Goal: Book appointment/travel/reservation

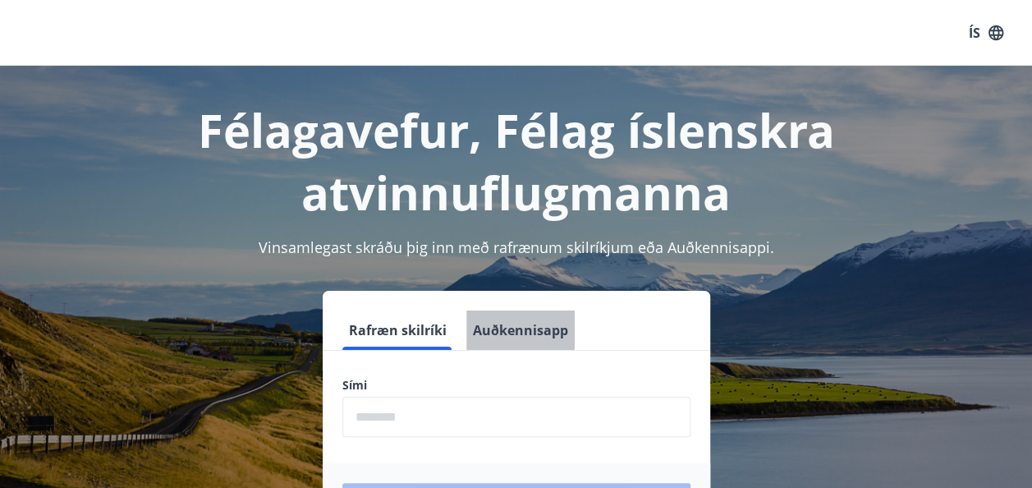
click at [502, 326] on button "Auðkennisapp" at bounding box center [520, 329] width 108 height 39
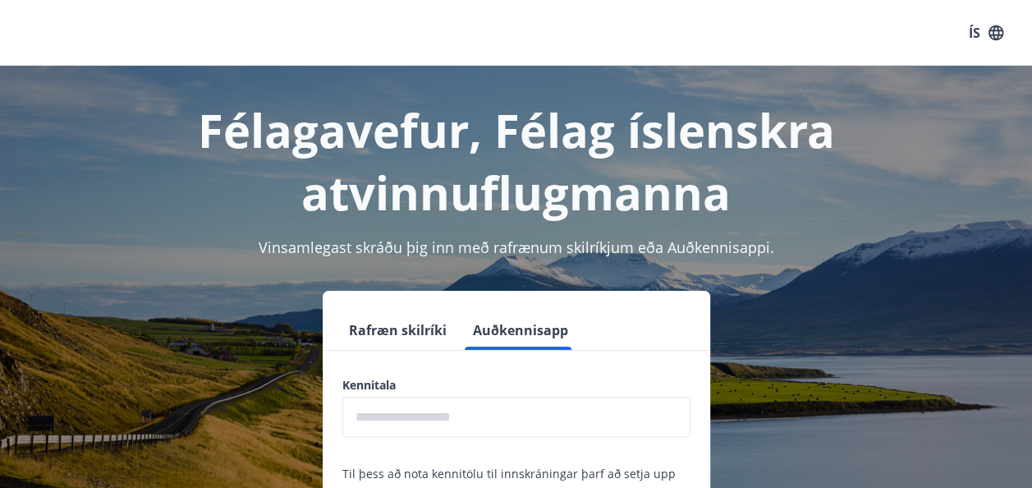
click at [447, 414] on input "text" at bounding box center [516, 416] width 348 height 40
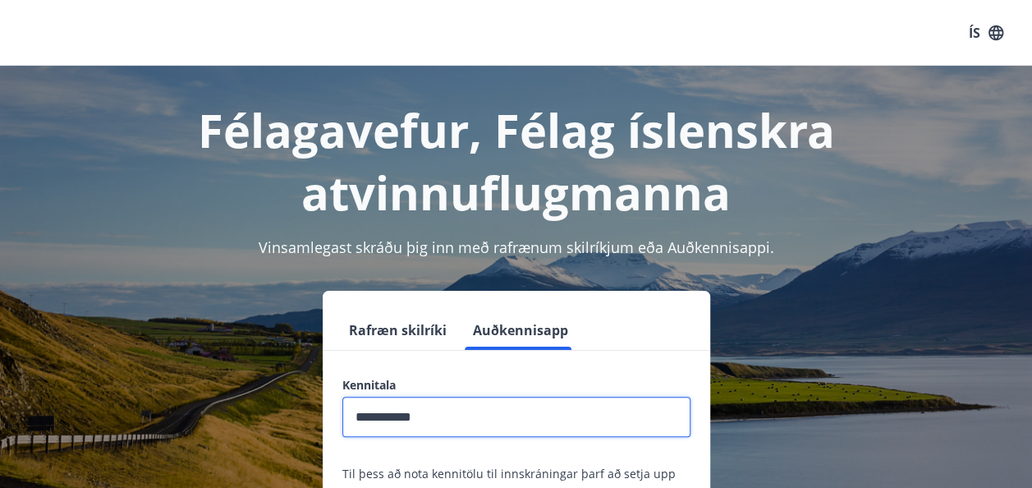
type input "**********"
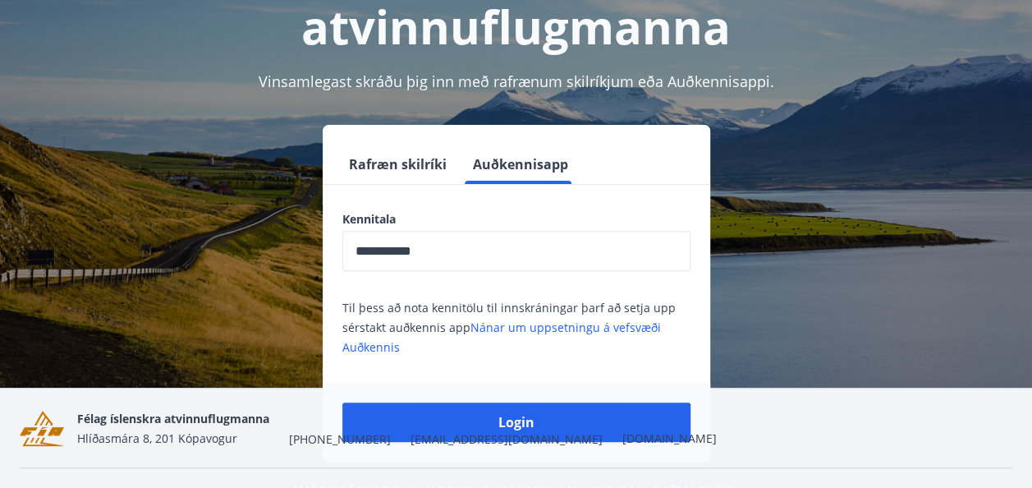
scroll to position [167, 0]
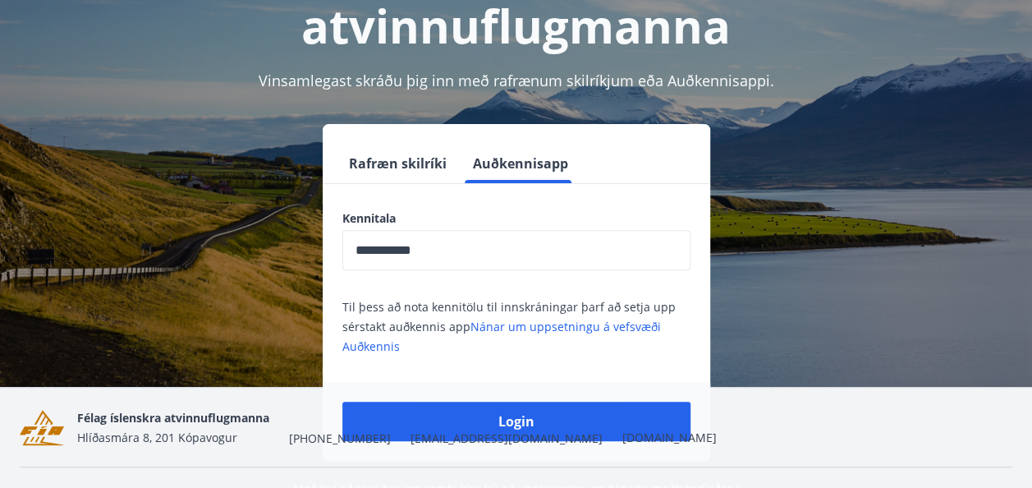
click at [480, 415] on div "Félag íslenskra atvinnuflugmanna Hlíðasmára 8, 201 Kópavogur [PHONE_NUMBER] [EM…" at bounding box center [396, 426] width 639 height 39
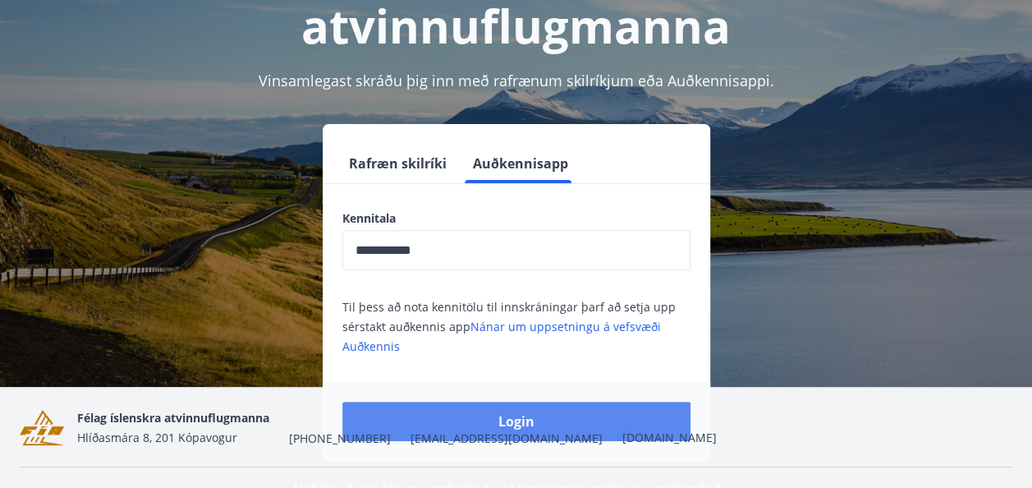
click at [520, 403] on button "Login" at bounding box center [516, 420] width 348 height 39
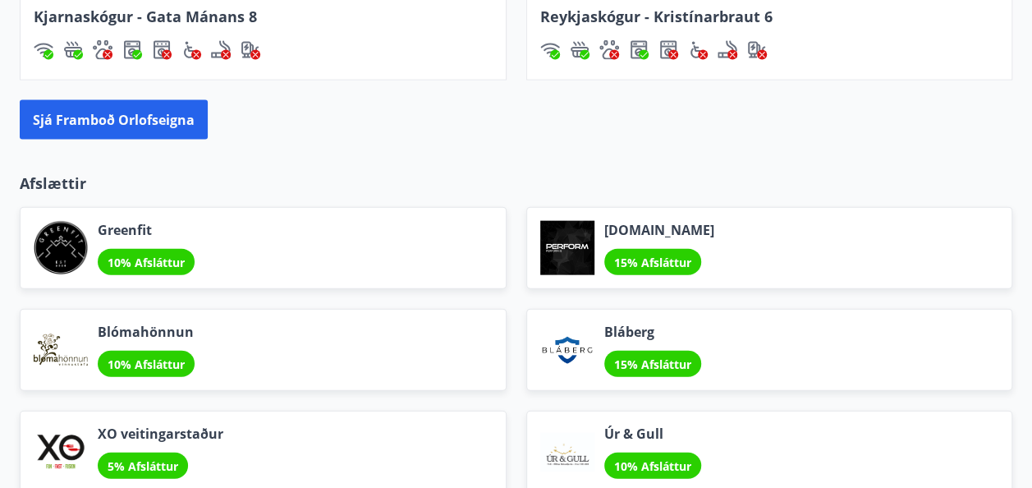
scroll to position [1731, 0]
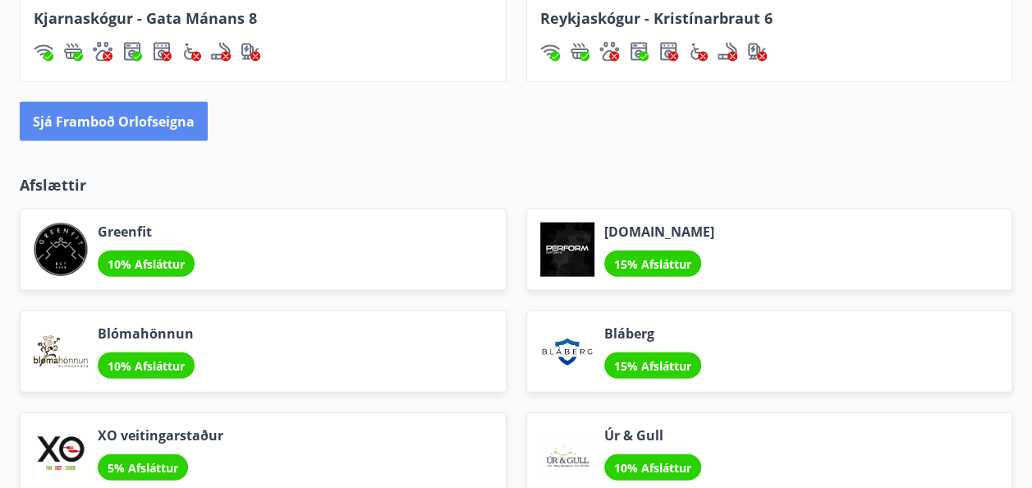
click at [117, 118] on button "Sjá framboð orlofseigna" at bounding box center [114, 121] width 188 height 39
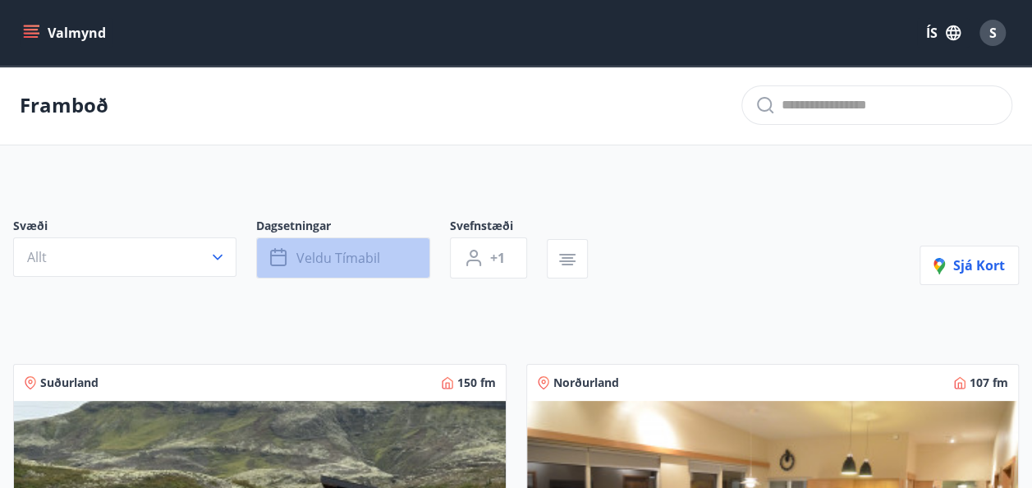
click at [340, 258] on span "Veldu tímabil" at bounding box center [338, 258] width 84 height 18
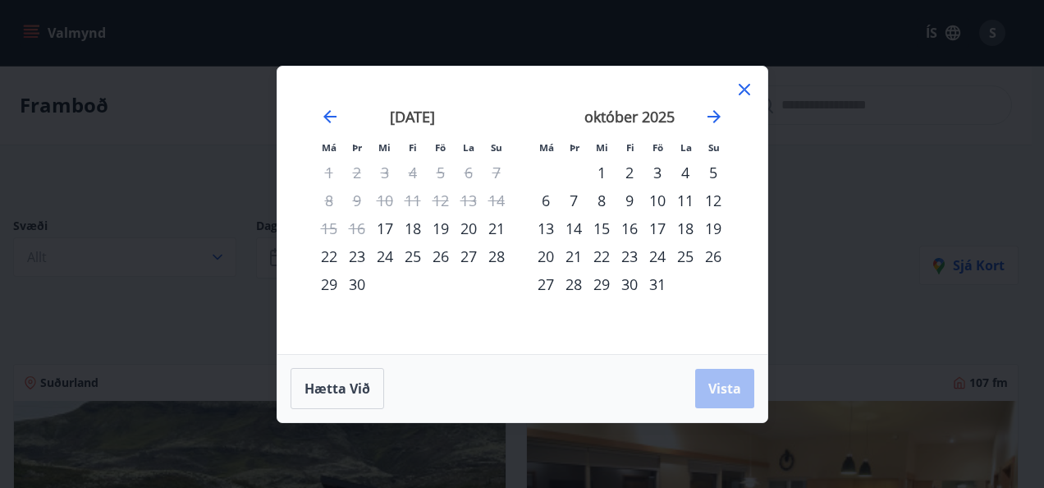
click at [415, 258] on div "25" at bounding box center [413, 256] width 28 height 28
click at [496, 257] on div "28" at bounding box center [497, 256] width 28 height 28
drag, startPoint x: 717, startPoint y: 383, endPoint x: 707, endPoint y: 387, distance: 11.4
click at [707, 387] on button "Vista" at bounding box center [724, 388] width 59 height 39
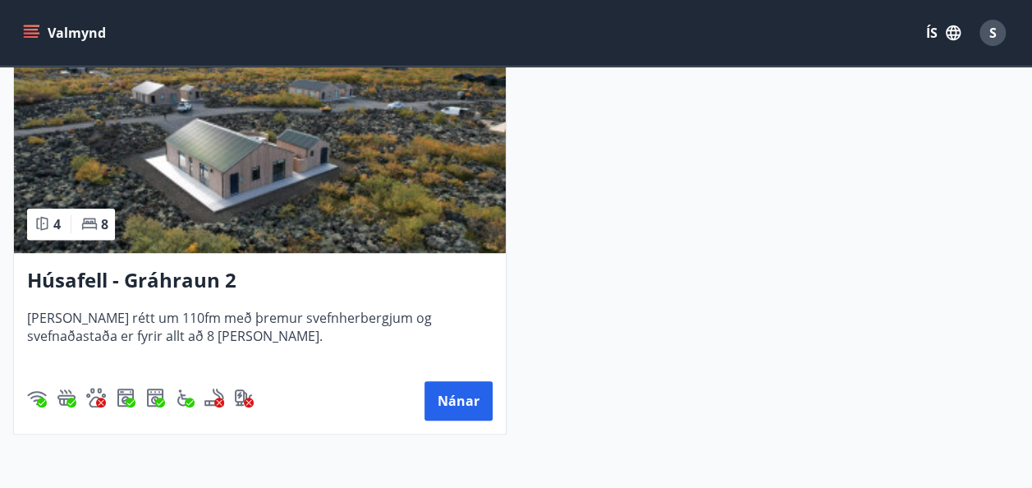
scroll to position [353, 0]
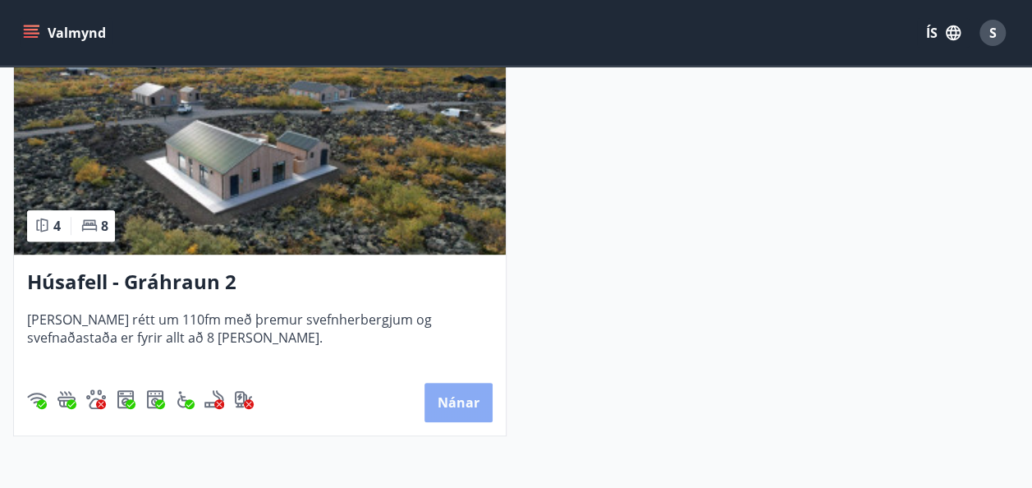
click at [467, 400] on button "Nánar" at bounding box center [458, 402] width 68 height 39
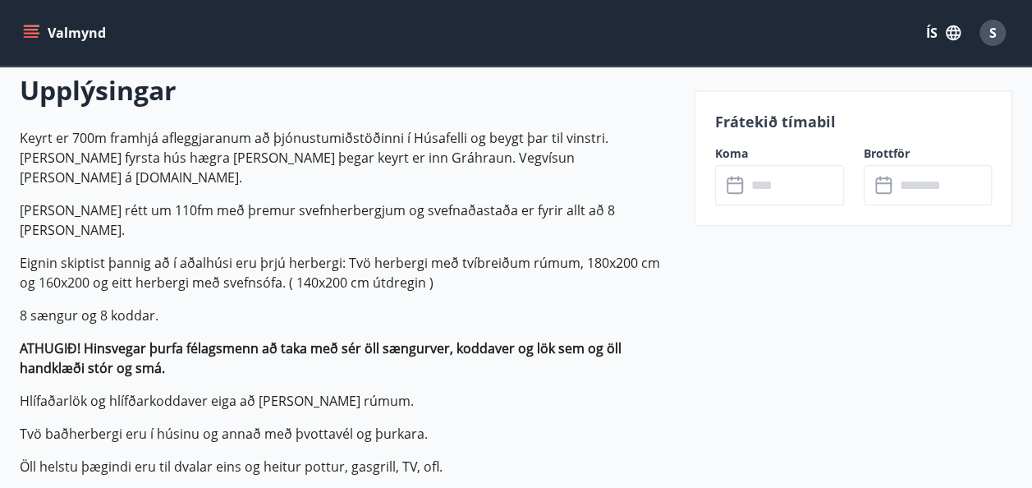
scroll to position [479, 0]
click at [788, 189] on input "text" at bounding box center [795, 185] width 98 height 40
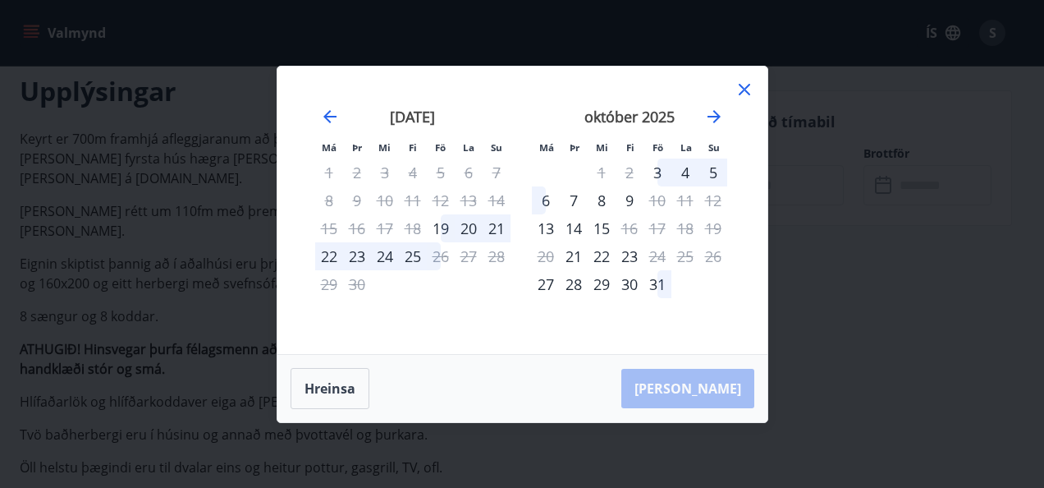
click at [743, 90] on icon at bounding box center [744, 89] width 11 height 11
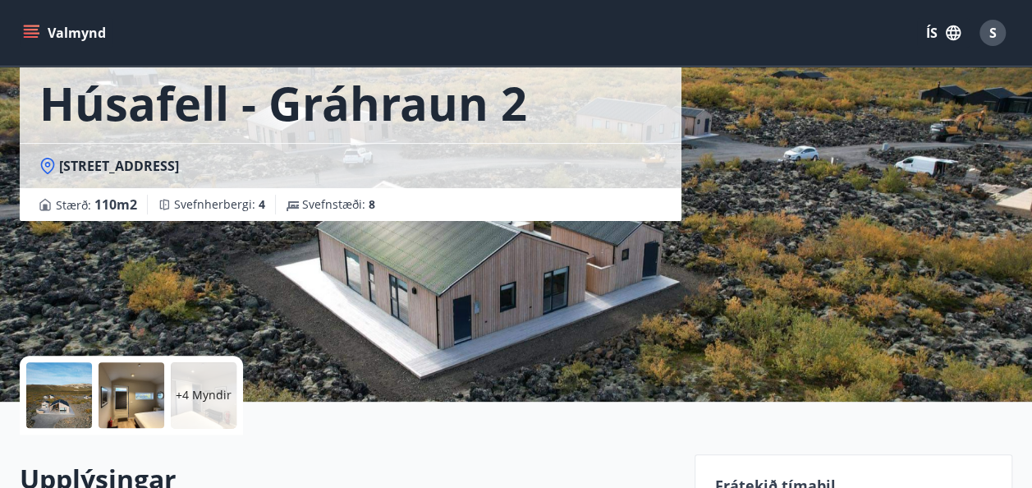
scroll to position [0, 0]
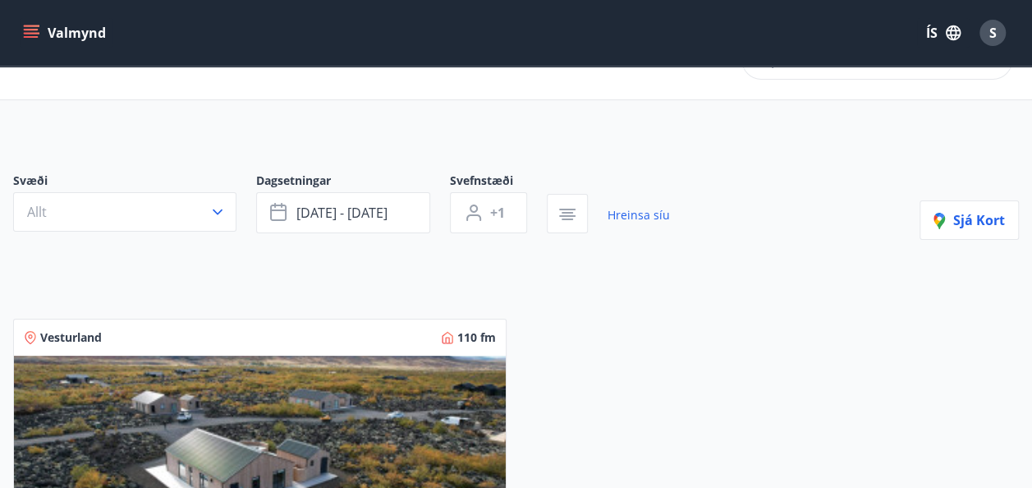
scroll to position [44, 0]
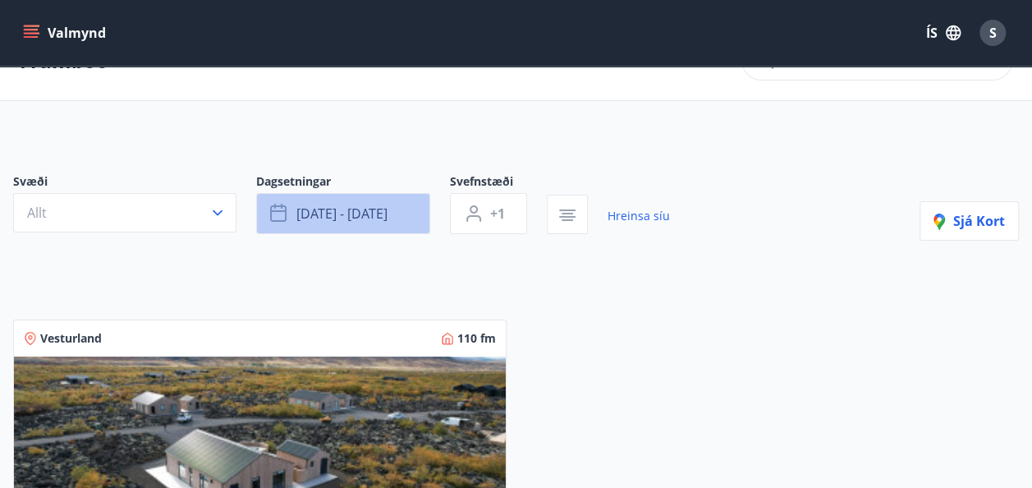
click at [408, 208] on button "sep 25 - sep 28" at bounding box center [343, 213] width 174 height 41
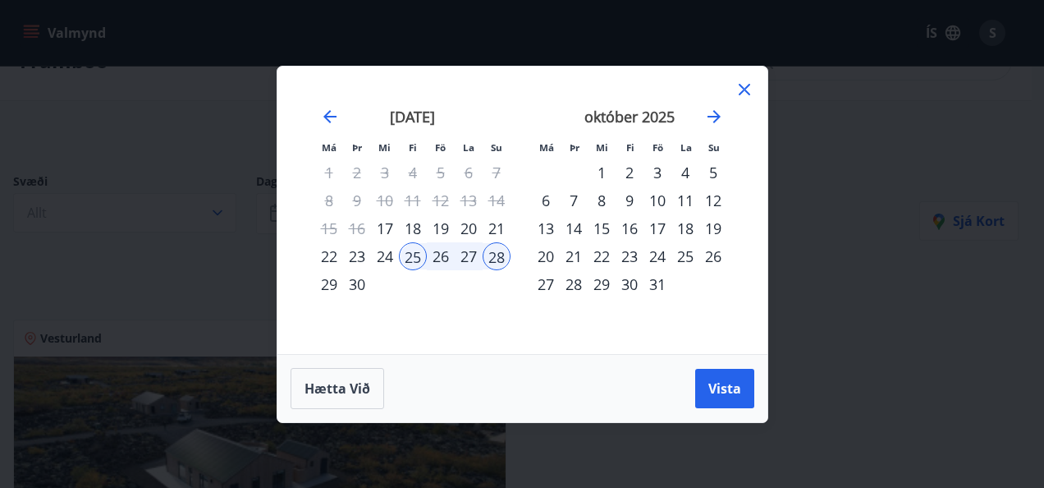
click at [438, 253] on div "26" at bounding box center [441, 256] width 28 height 28
drag, startPoint x: 710, startPoint y: 386, endPoint x: 699, endPoint y: 394, distance: 13.5
click at [699, 394] on button "Vista" at bounding box center [724, 388] width 59 height 39
